Goal: Task Accomplishment & Management: Use online tool/utility

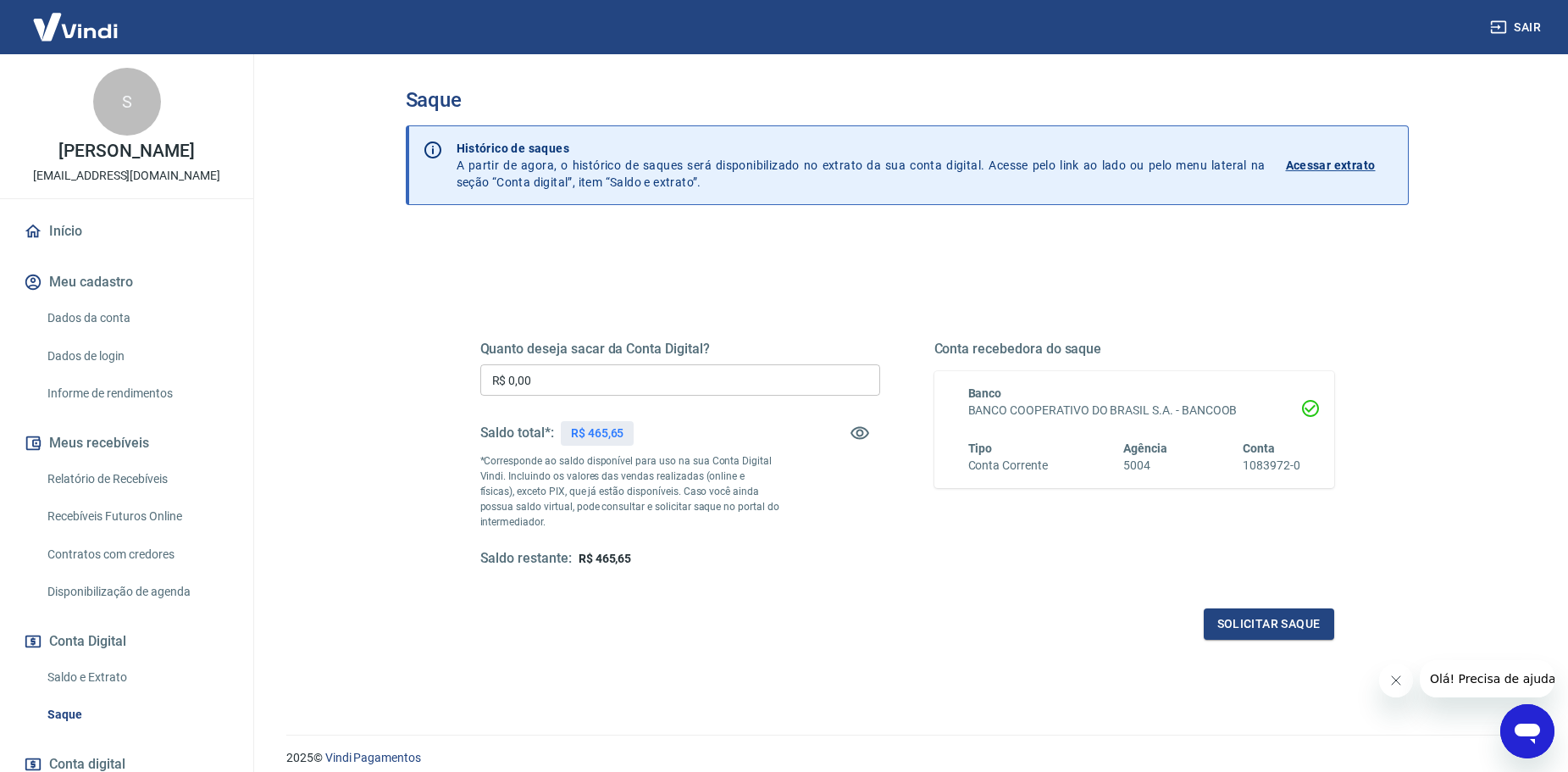
click at [639, 373] on input "R$ 0,00" at bounding box center [680, 380] width 399 height 32
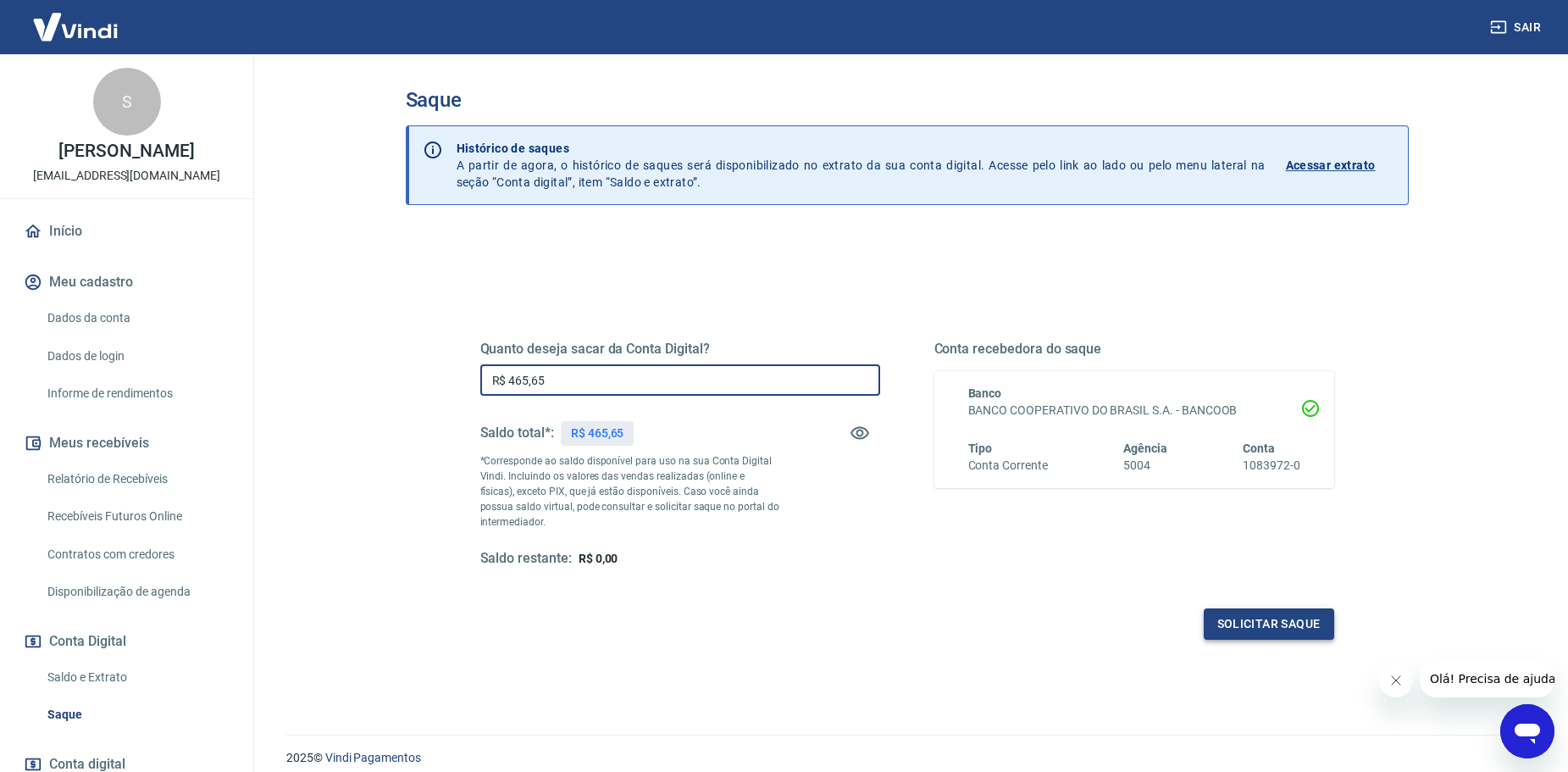
type input "R$ 465,65"
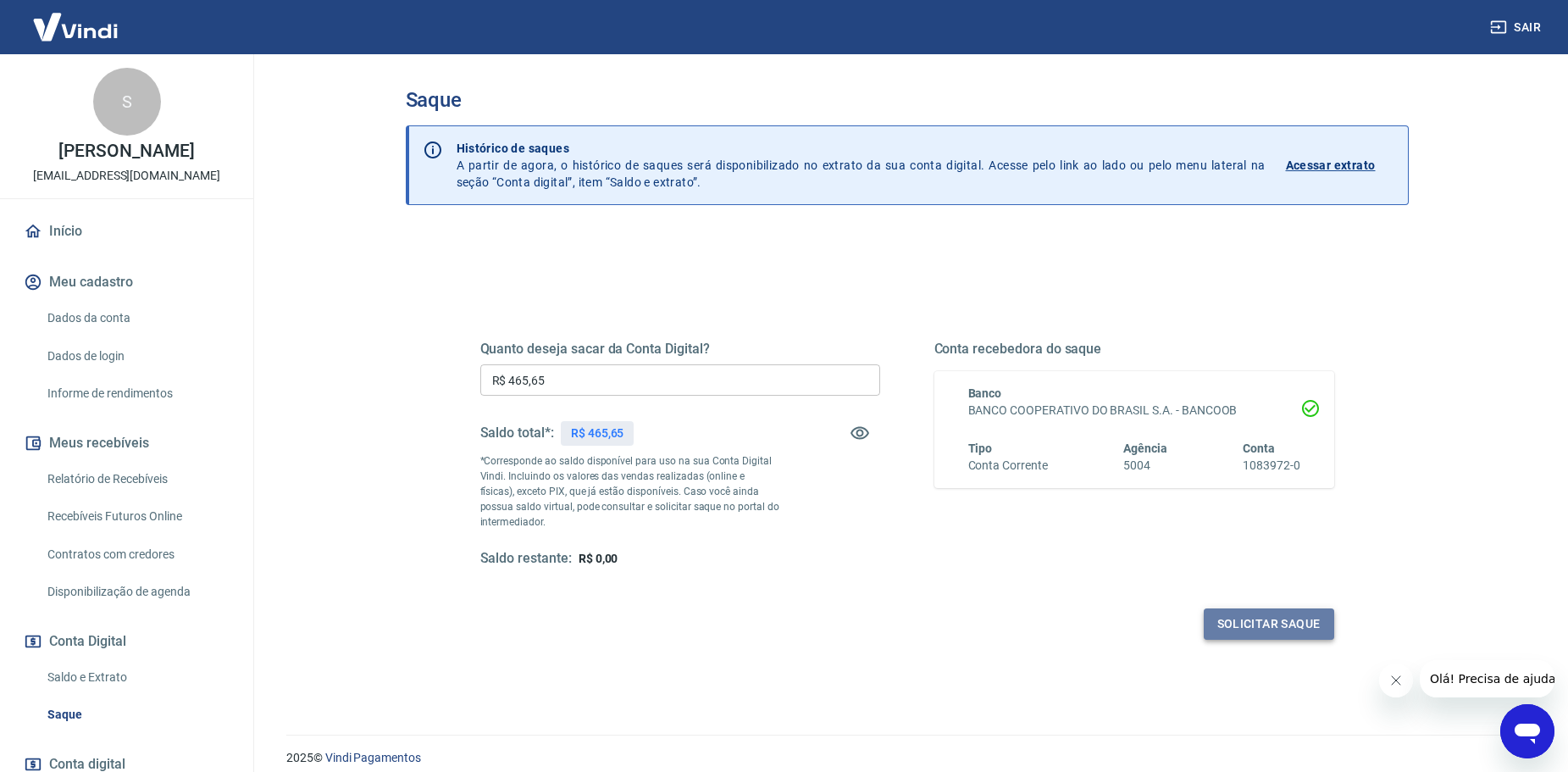
click at [1220, 617] on button "Solicitar saque" at bounding box center [1269, 624] width 130 height 32
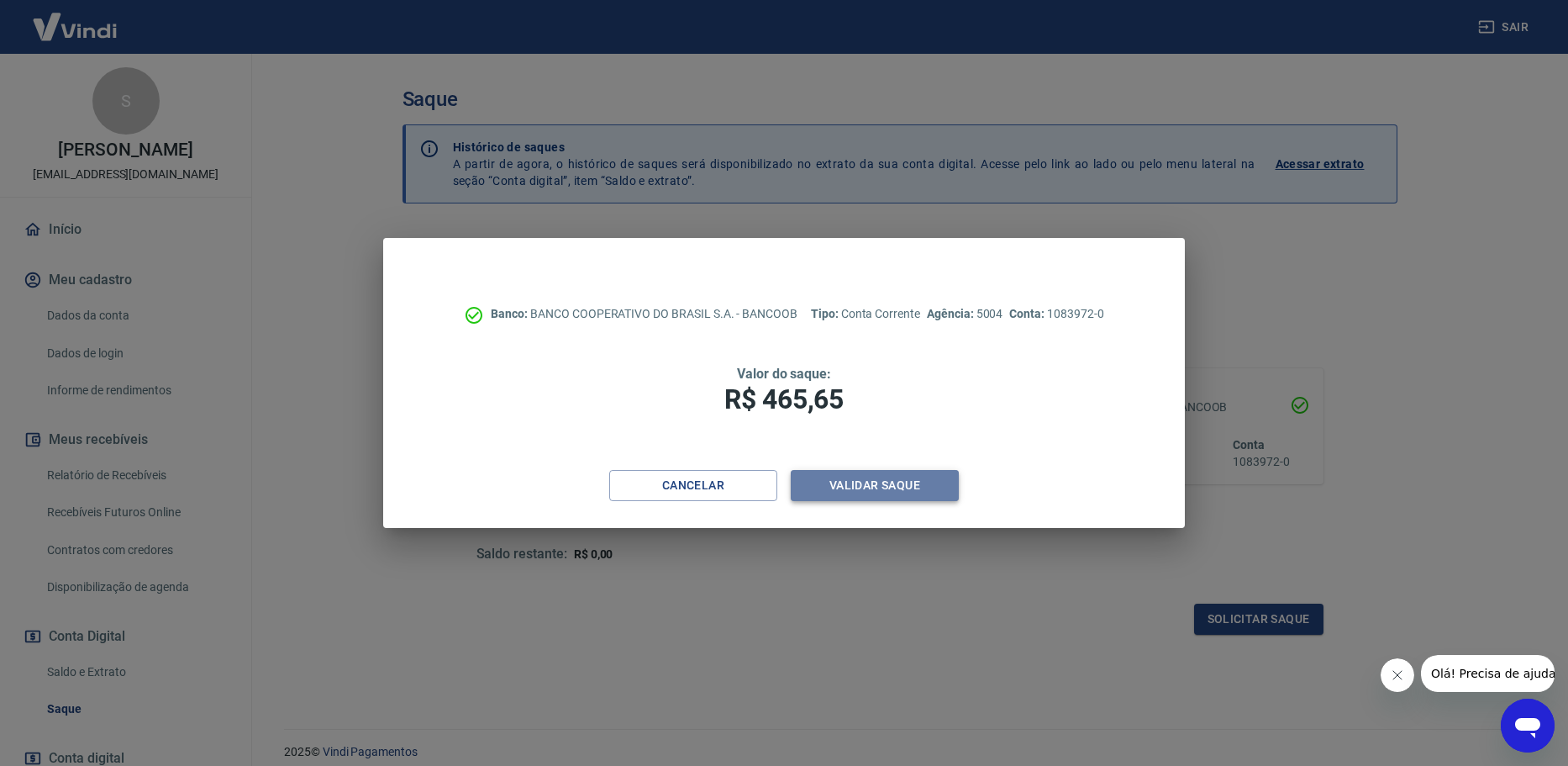
click at [831, 478] on button "Validar saque" at bounding box center [875, 486] width 168 height 31
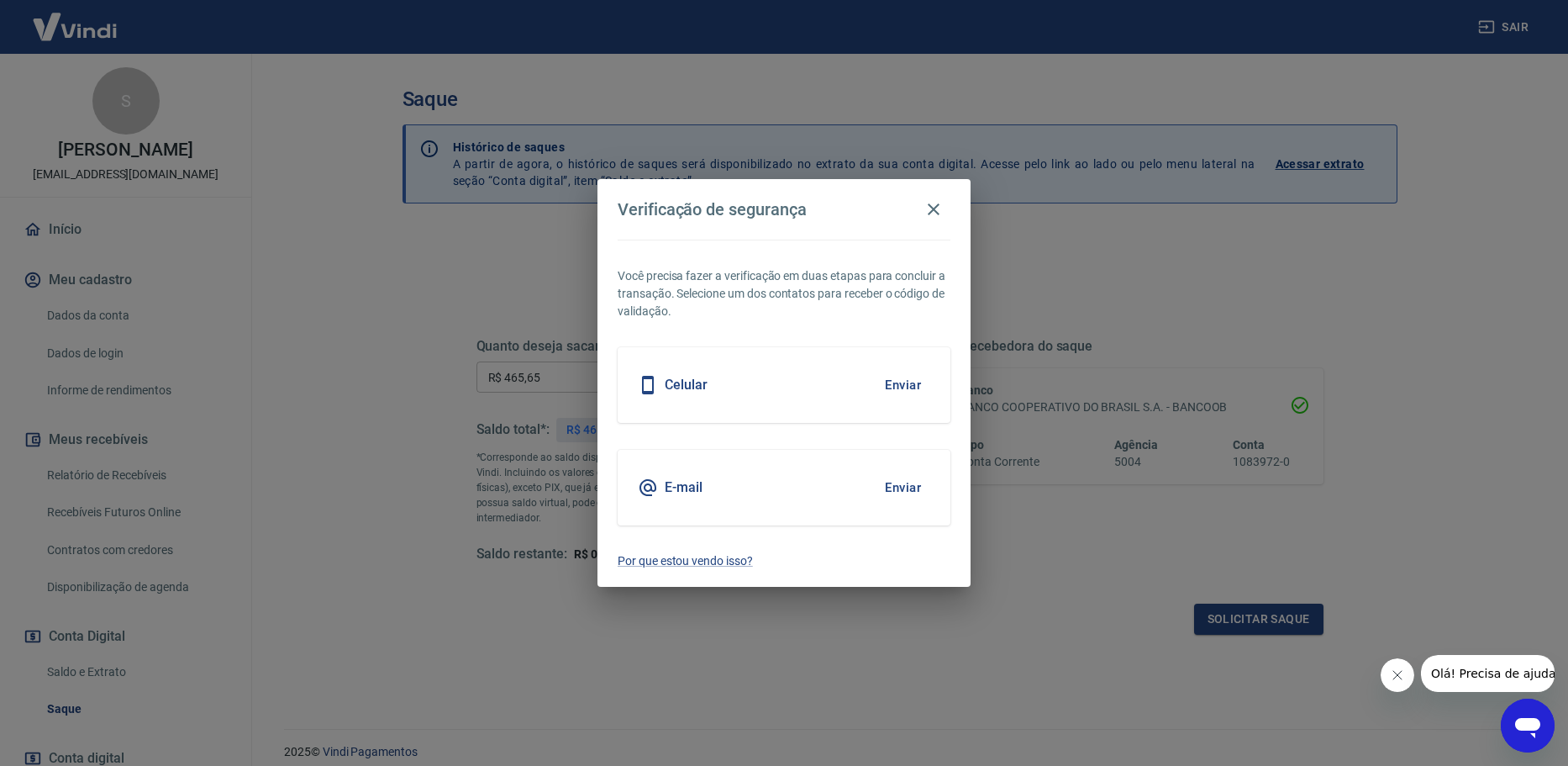
click at [906, 490] on button "Enviar" at bounding box center [902, 488] width 54 height 35
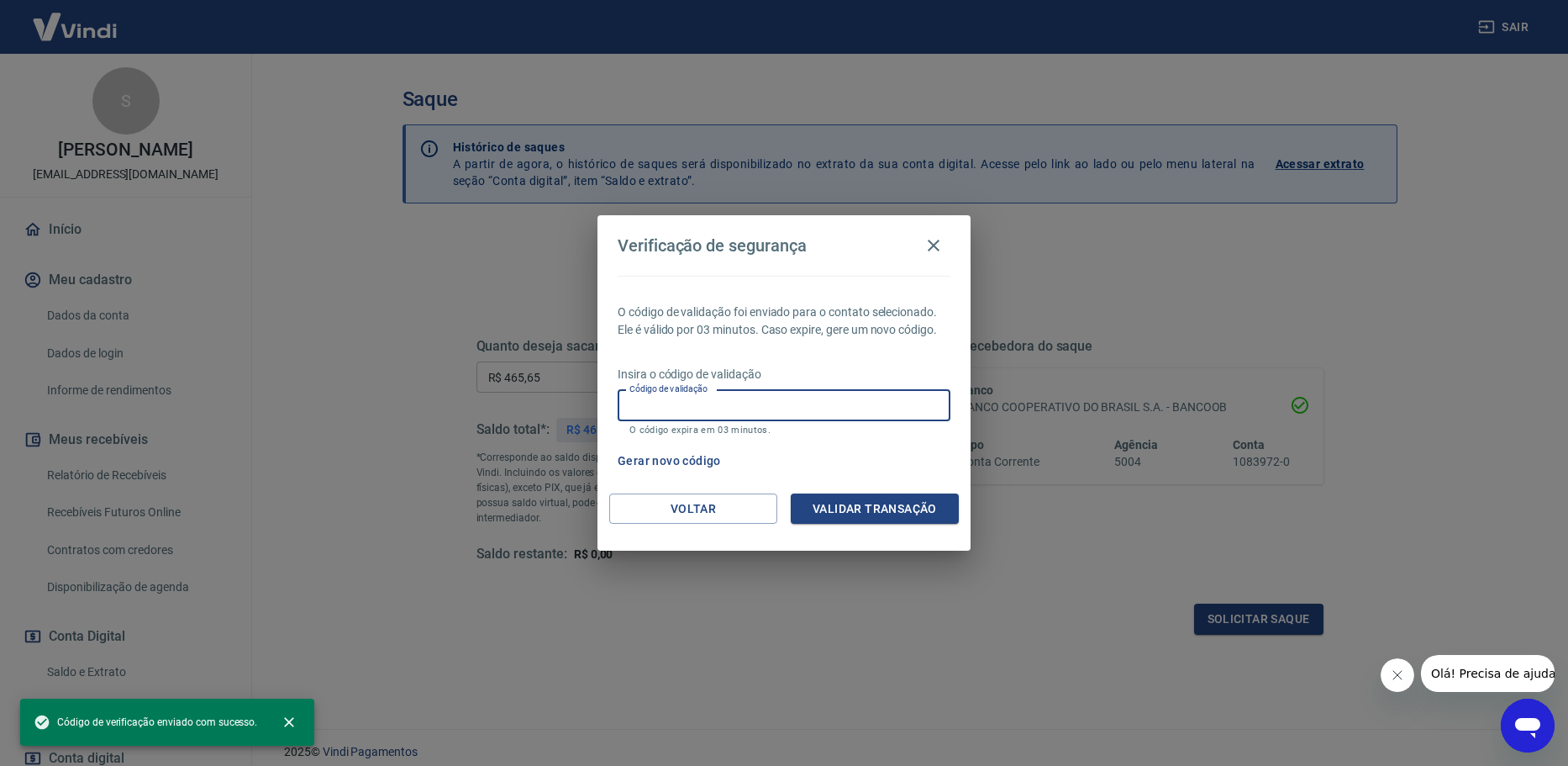
paste input "858850"
type input "858850"
click at [843, 518] on button "Validar transação" at bounding box center [875, 509] width 168 height 31
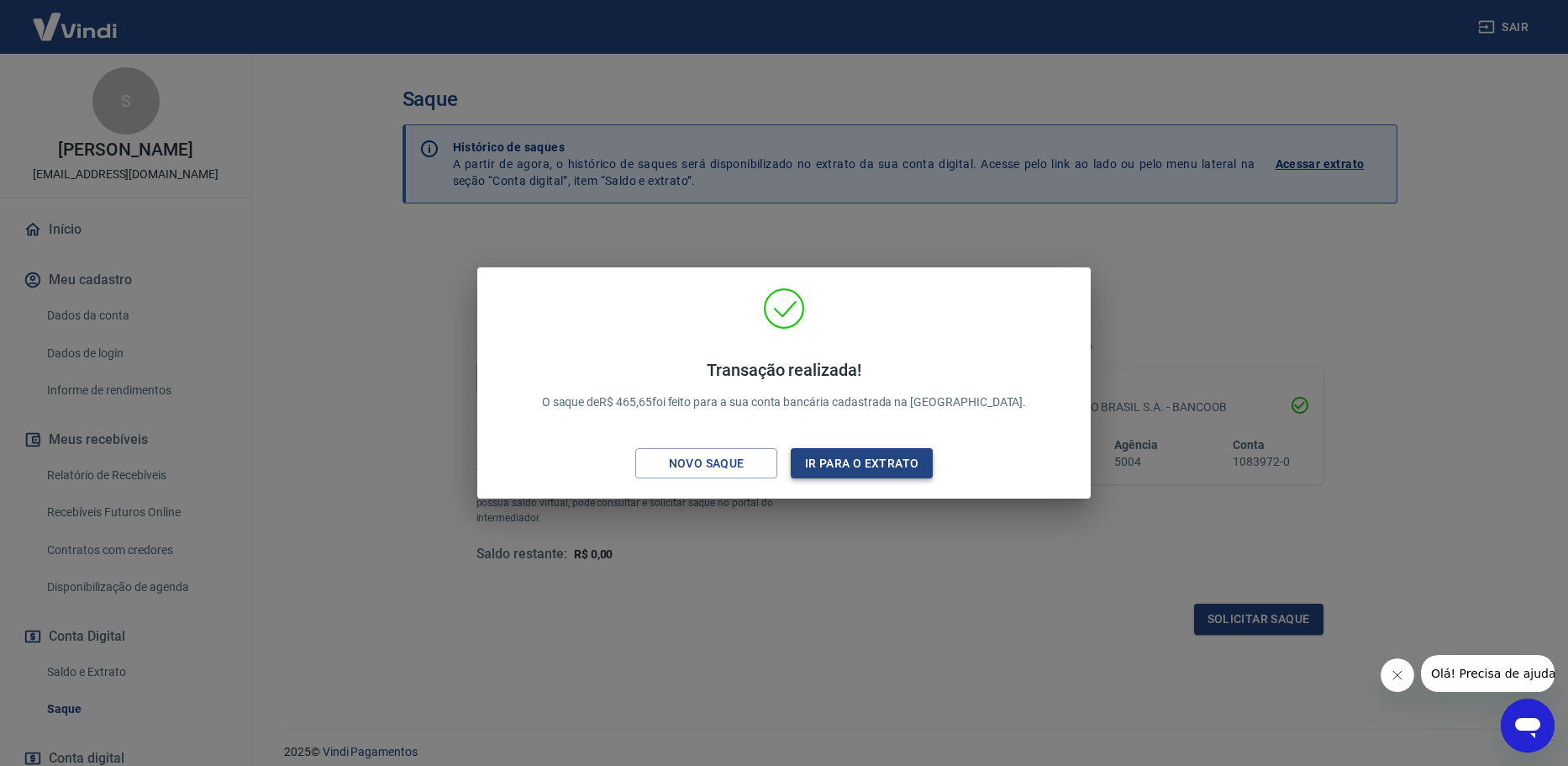
click at [836, 471] on button "Ir para o extrato" at bounding box center [862, 464] width 142 height 31
